Goal: Task Accomplishment & Management: Use online tool/utility

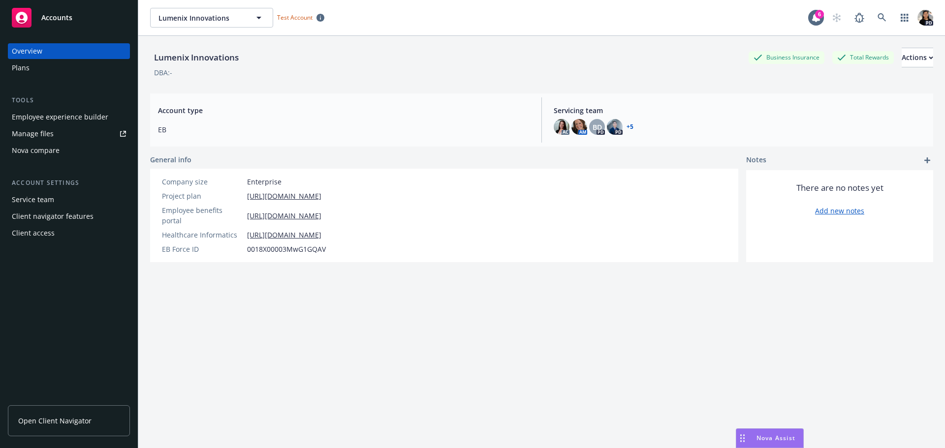
click at [64, 120] on div "Employee experience builder" at bounding box center [60, 117] width 96 height 16
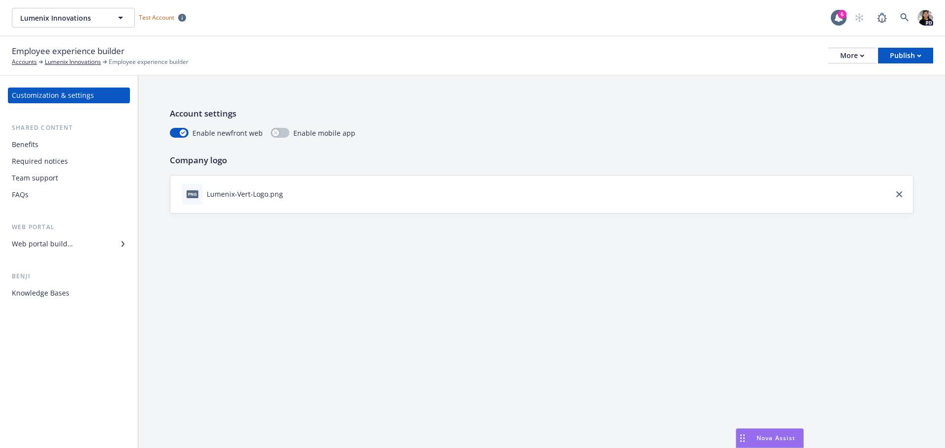
click at [40, 292] on div "Knowledge Bases" at bounding box center [41, 293] width 58 height 16
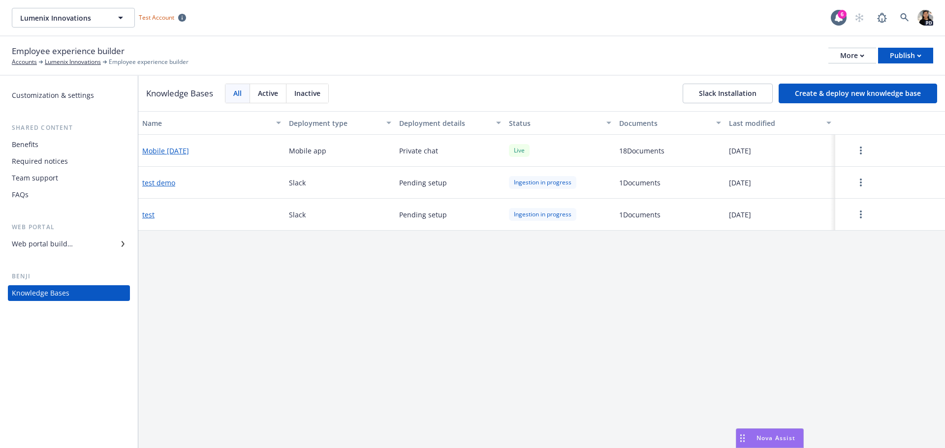
click at [857, 95] on button "Create & deploy new knowledge base" at bounding box center [857, 94] width 158 height 20
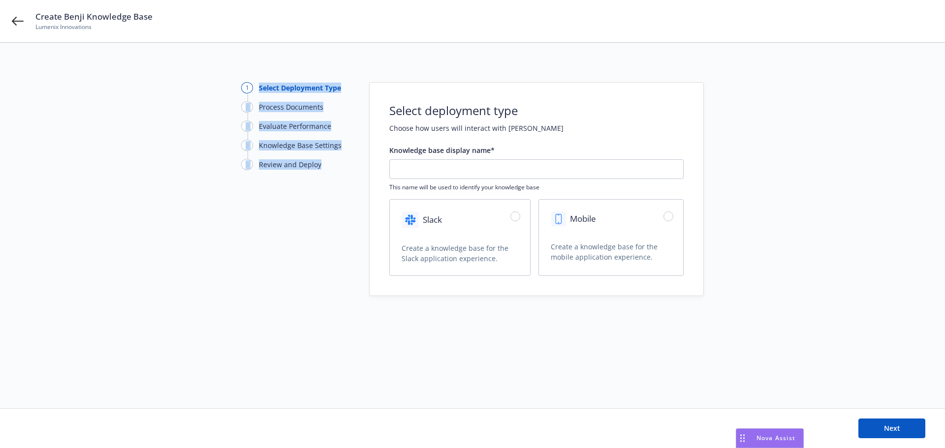
drag, startPoint x: 331, startPoint y: 164, endPoint x: 257, endPoint y: 94, distance: 102.0
click at [257, 94] on div "1 Select Deployment Type 2 Process Documents 3 Evaluate Performance 4 Knowledge…" at bounding box center [295, 130] width 108 height 96
click at [262, 96] on div "1 Select Deployment Type" at bounding box center [295, 91] width 108 height 19
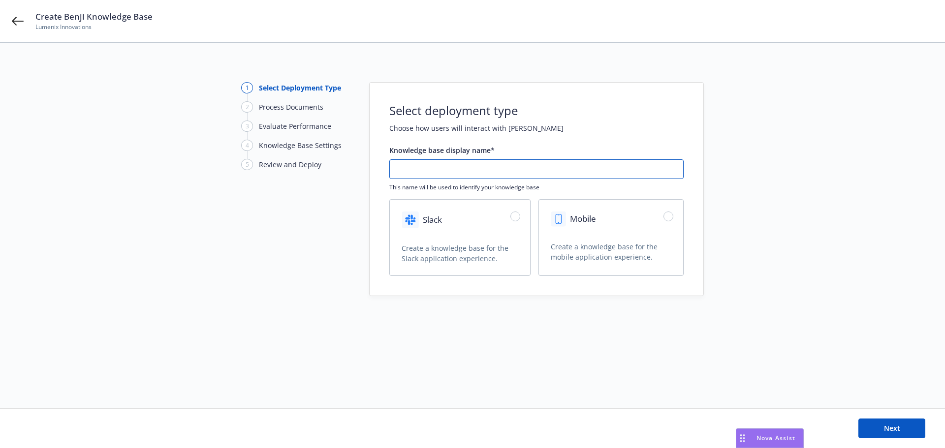
click at [441, 163] on input "text" at bounding box center [536, 169] width 293 height 19
click at [465, 225] on div "Slack" at bounding box center [460, 221] width 140 height 43
radio input "true"
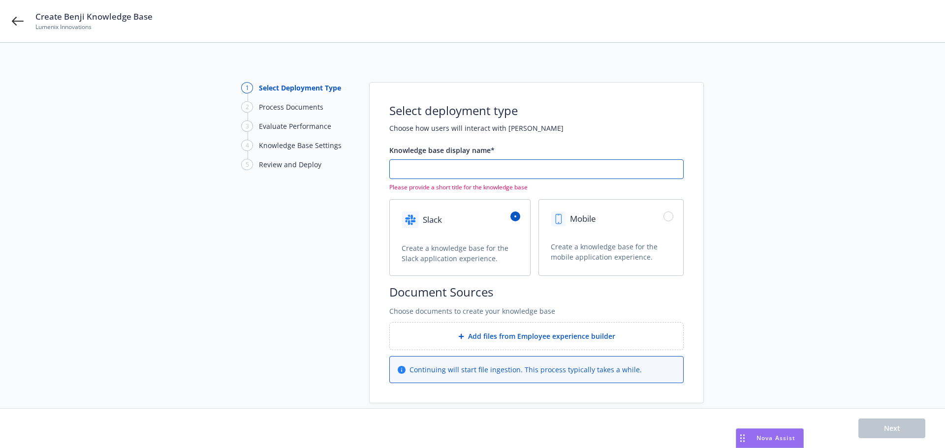
click at [528, 170] on input "text" at bounding box center [536, 169] width 293 height 19
type input "test 2"
click at [519, 342] on div "Add files from Employee experience builder" at bounding box center [536, 336] width 293 height 27
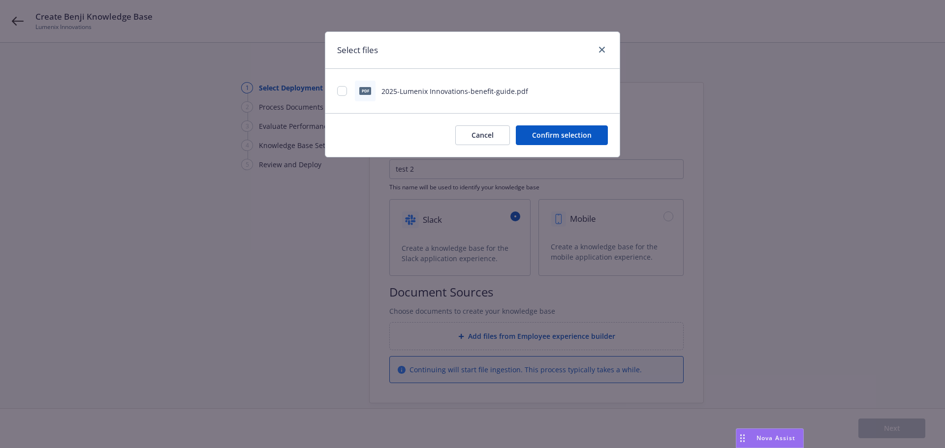
click at [478, 141] on button "Cancel" at bounding box center [482, 135] width 55 height 20
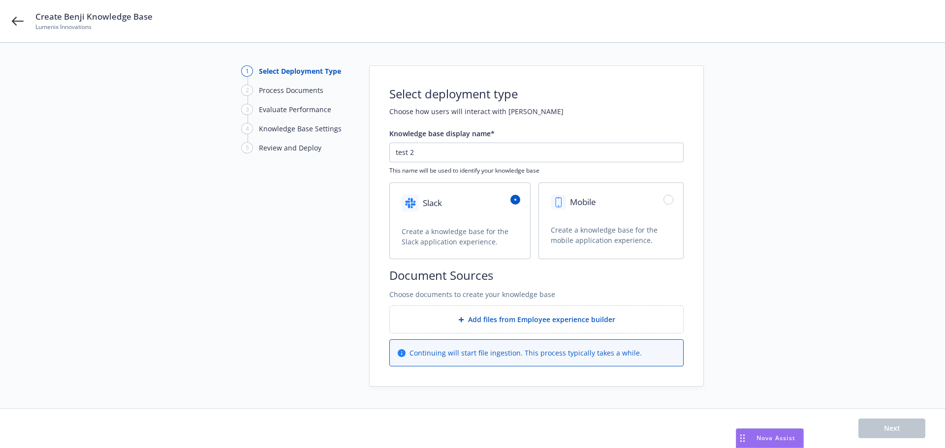
scroll to position [26, 0]
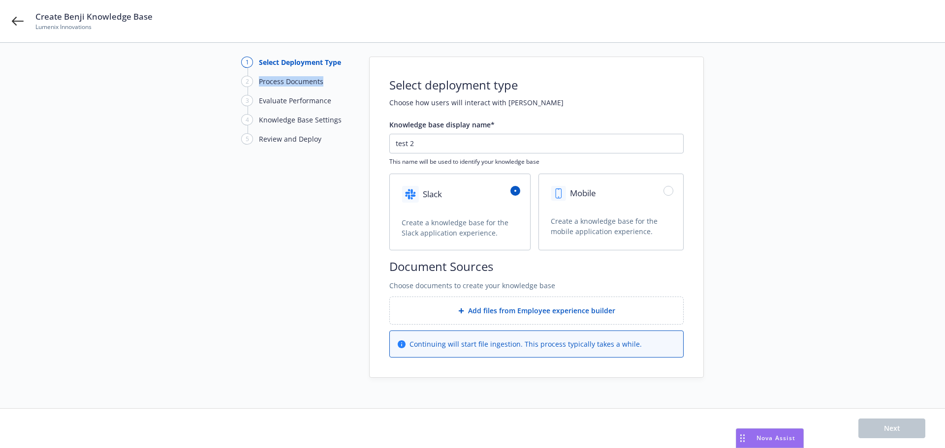
drag, startPoint x: 332, startPoint y: 79, endPoint x: 252, endPoint y: 85, distance: 79.4
click at [249, 85] on div "2 Process Documents" at bounding box center [295, 81] width 108 height 11
drag, startPoint x: 337, startPoint y: 103, endPoint x: 254, endPoint y: 105, distance: 82.7
click at [254, 105] on div "3 Evaluate Performance" at bounding box center [295, 100] width 108 height 11
drag, startPoint x: 344, startPoint y: 122, endPoint x: 251, endPoint y: 125, distance: 92.6
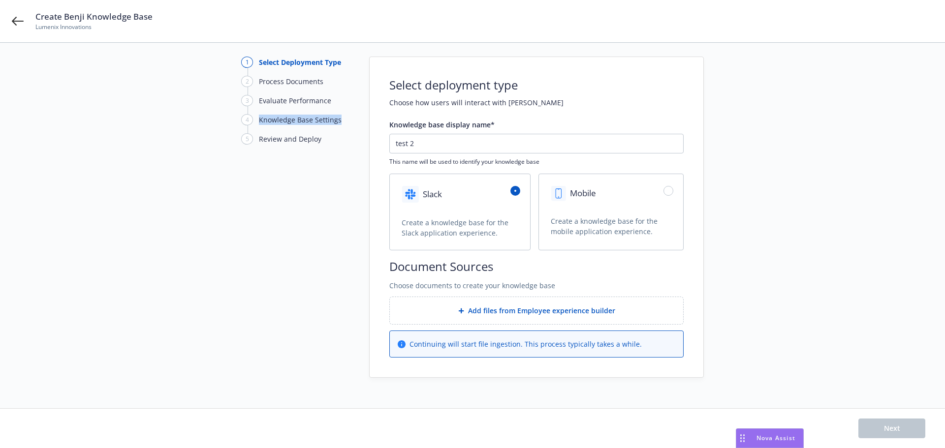
click at [251, 125] on div "4 Knowledge Base Settings" at bounding box center [295, 123] width 108 height 19
click at [301, 118] on div "Knowledge Base Settings" at bounding box center [300, 120] width 83 height 10
click at [323, 143] on div "5 Review and Deploy" at bounding box center [295, 138] width 108 height 11
drag, startPoint x: 327, startPoint y: 142, endPoint x: 249, endPoint y: 144, distance: 77.8
click at [249, 144] on div "5 Review and Deploy" at bounding box center [295, 138] width 108 height 11
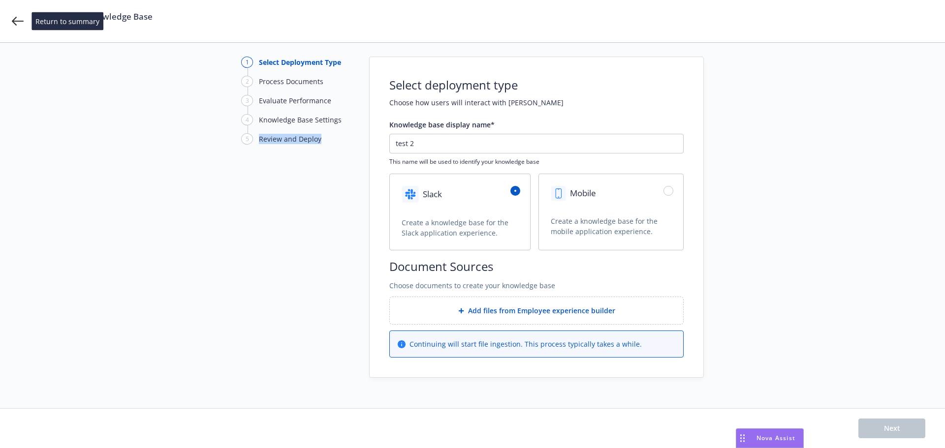
drag, startPoint x: 18, startPoint y: 21, endPoint x: 100, endPoint y: 1, distance: 84.4
click at [18, 21] on icon at bounding box center [18, 21] width 12 height 9
